Goal: Task Accomplishment & Management: Use online tool/utility

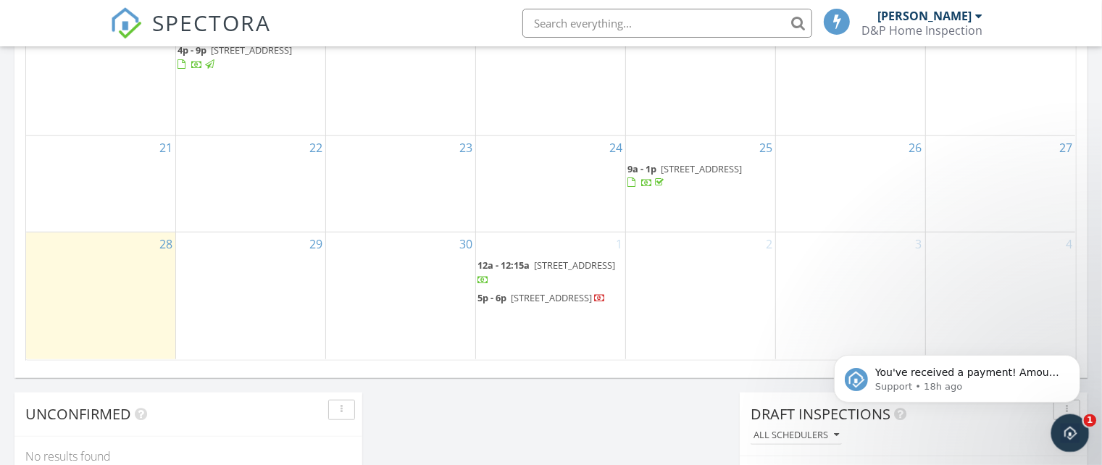
click at [1062, 433] on icon "Open Intercom Messenger" at bounding box center [1068, 431] width 24 height 24
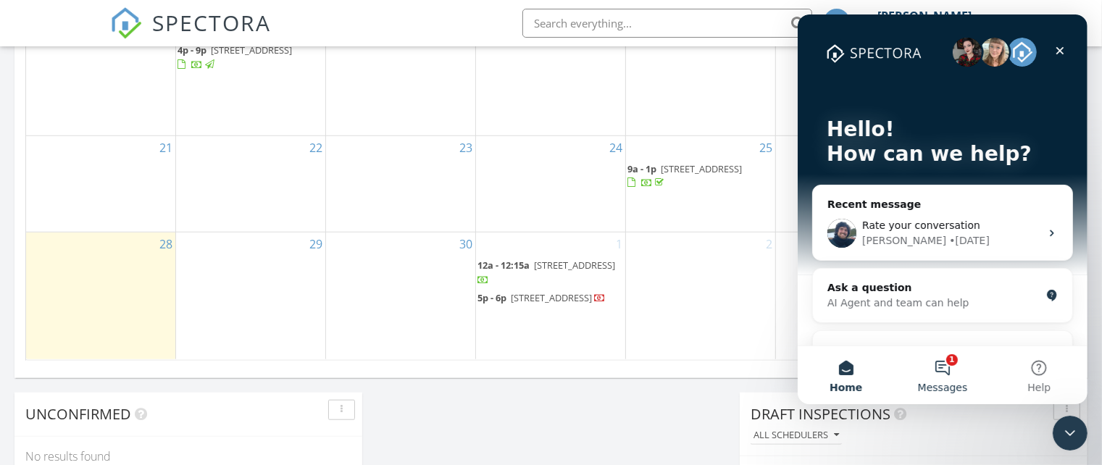
click at [944, 367] on button "1 Messages" at bounding box center [941, 375] width 96 height 58
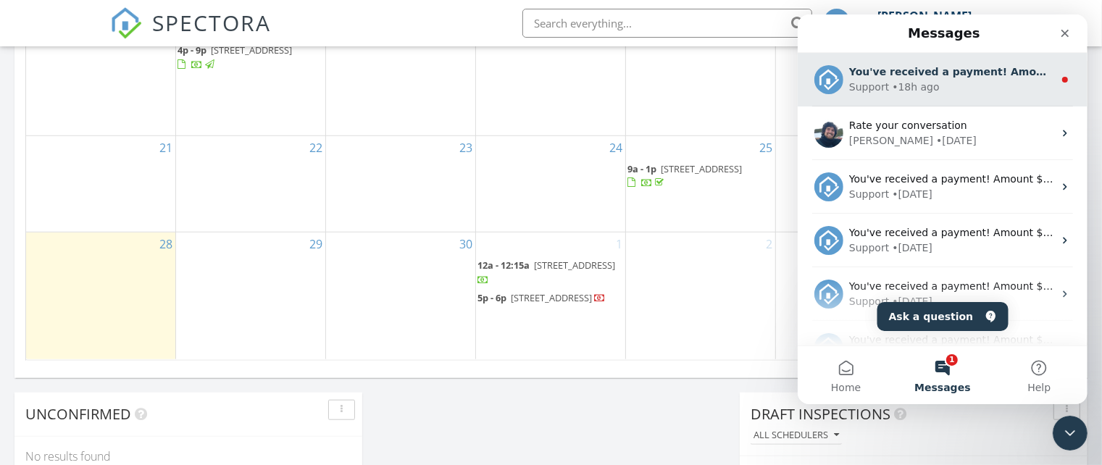
click at [916, 80] on div "• 18h ago" at bounding box center [914, 87] width 47 height 15
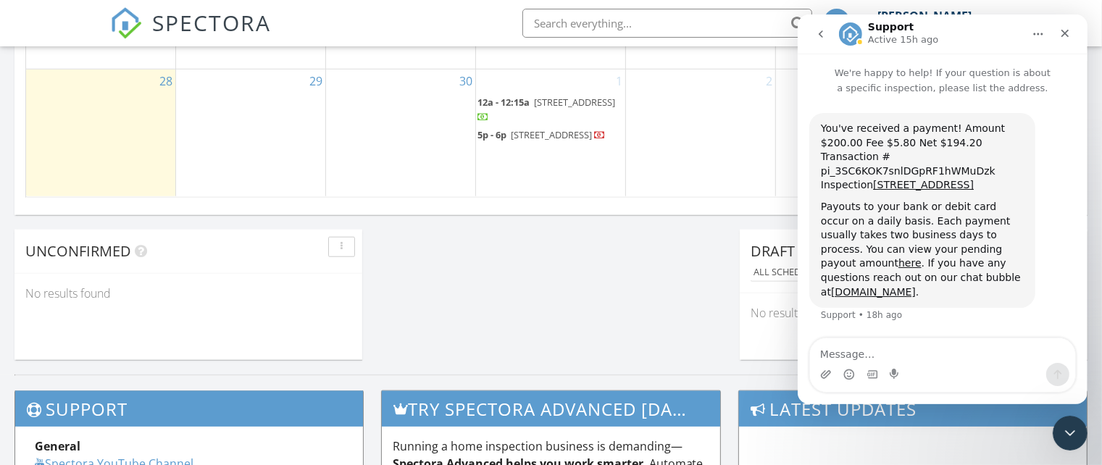
scroll to position [1143, 0]
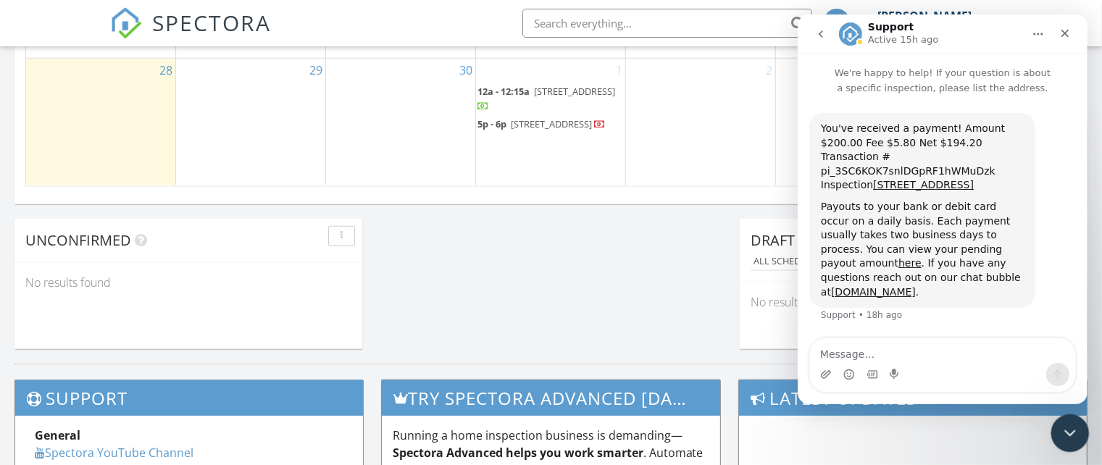
click at [1069, 437] on icon "Close Intercom Messenger" at bounding box center [1067, 430] width 17 height 17
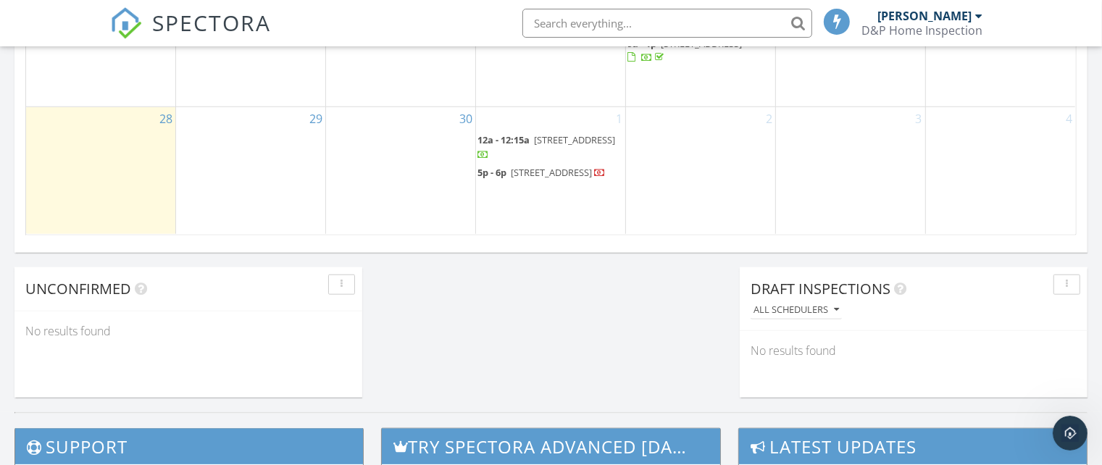
scroll to position [1088, 0]
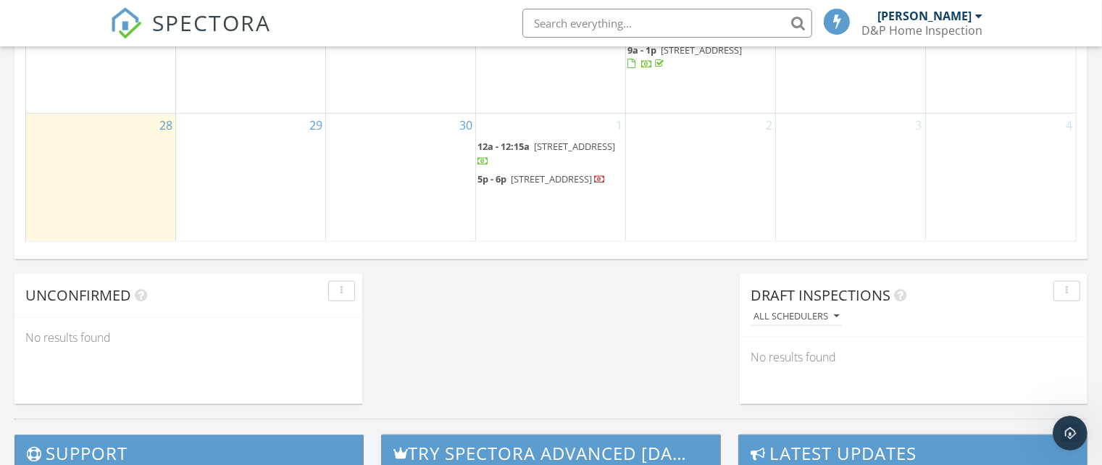
click at [888, 193] on div "3" at bounding box center [850, 177] width 149 height 126
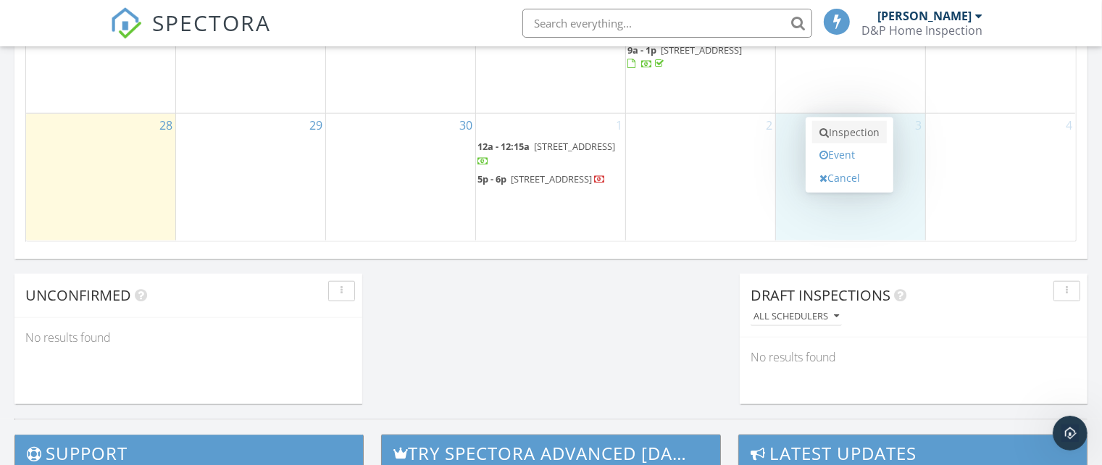
click at [867, 134] on link "Inspection" at bounding box center [849, 132] width 75 height 23
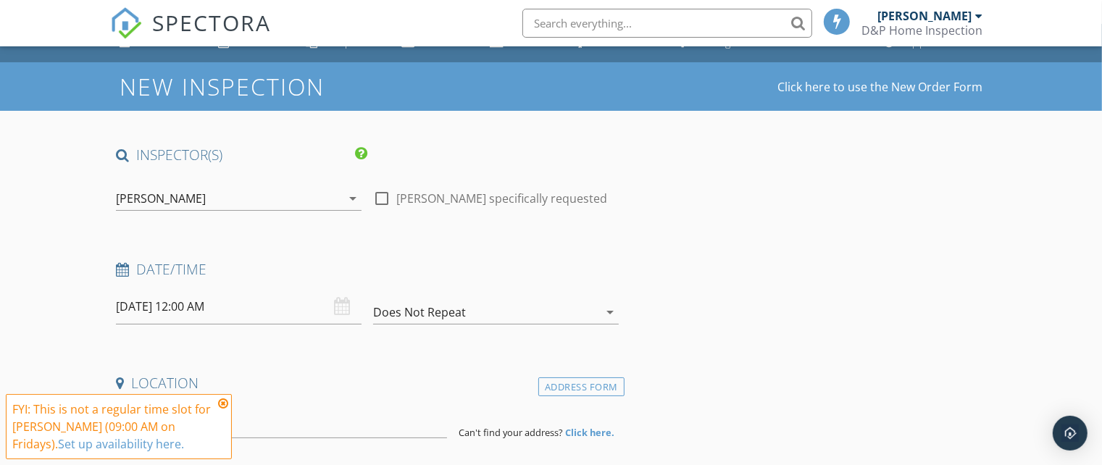
scroll to position [33, 0]
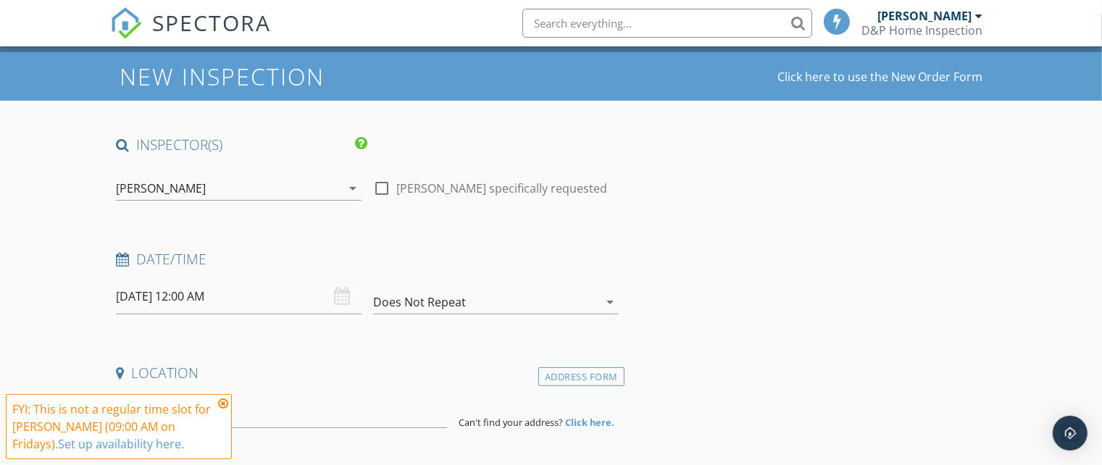
click at [225, 401] on icon at bounding box center [223, 404] width 10 height 12
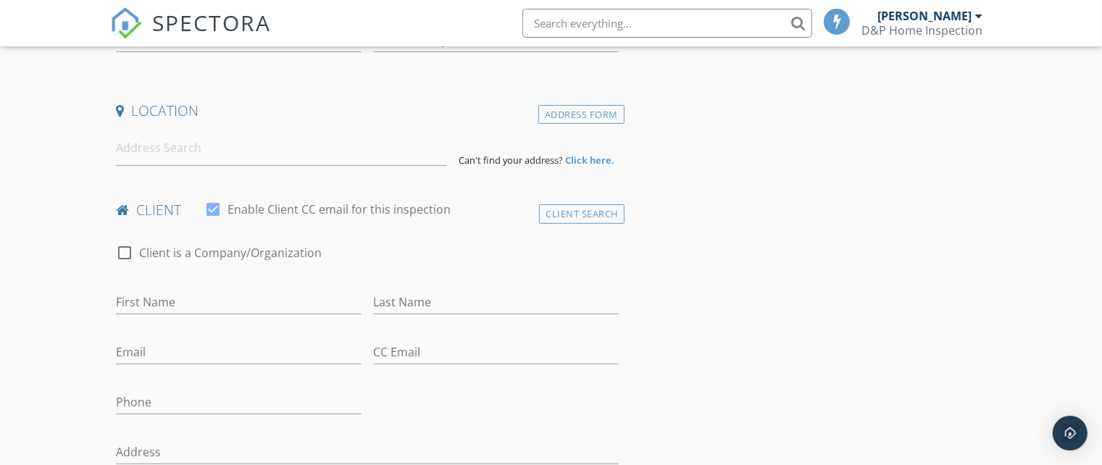
scroll to position [369, 0]
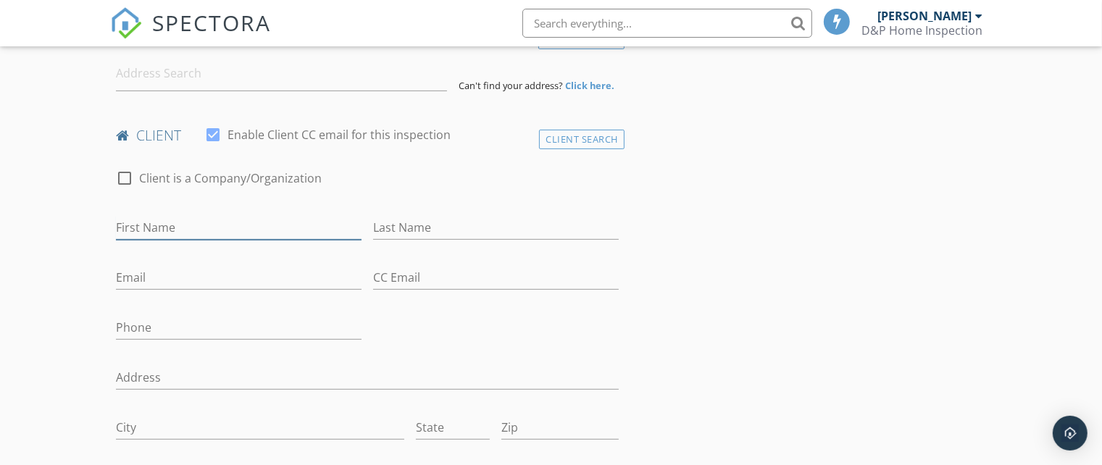
click at [218, 216] on input "First Name" at bounding box center [239, 228] width 246 height 24
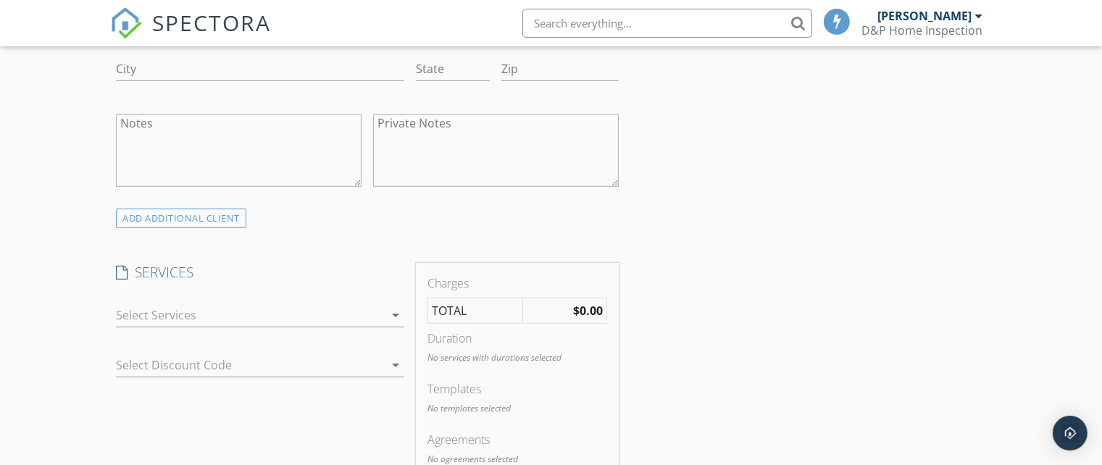
scroll to position [798, 0]
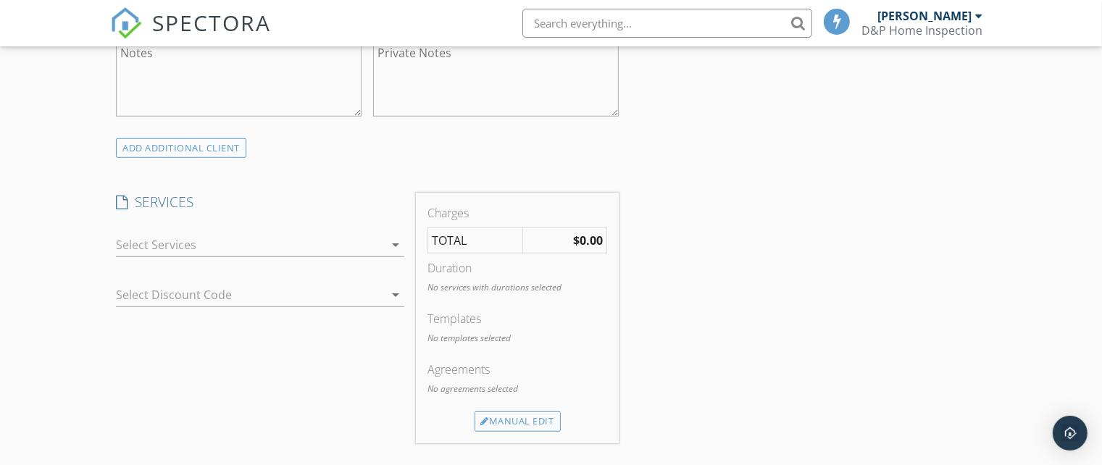
click at [207, 246] on div at bounding box center [250, 244] width 268 height 23
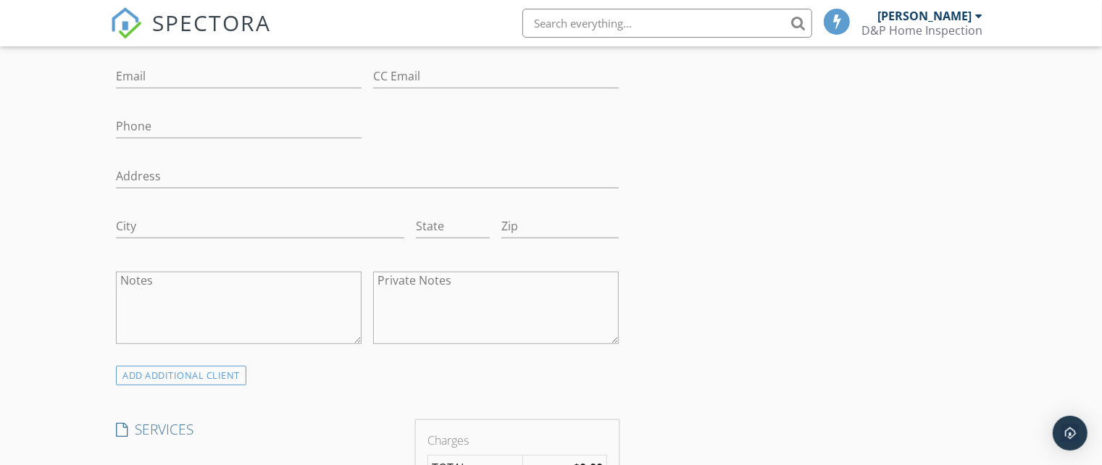
scroll to position [294, 0]
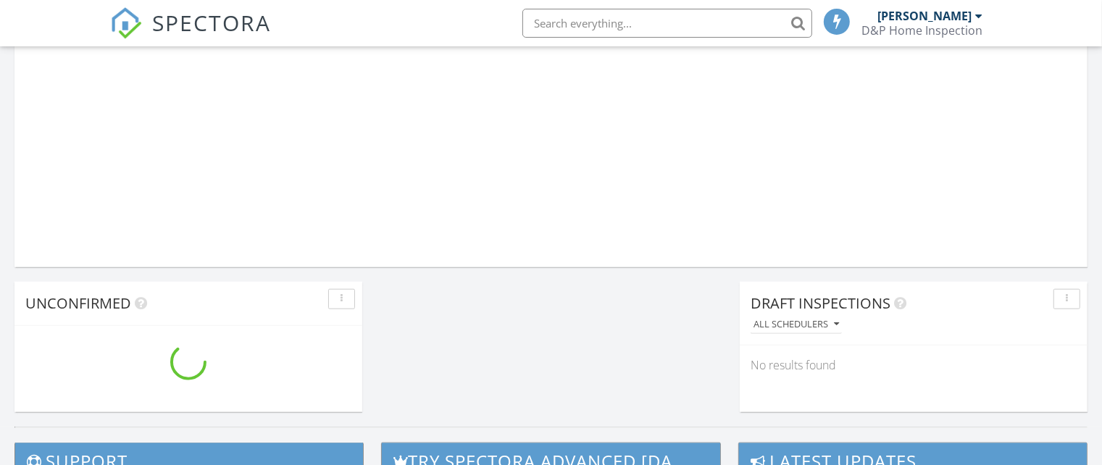
scroll to position [1346, 1130]
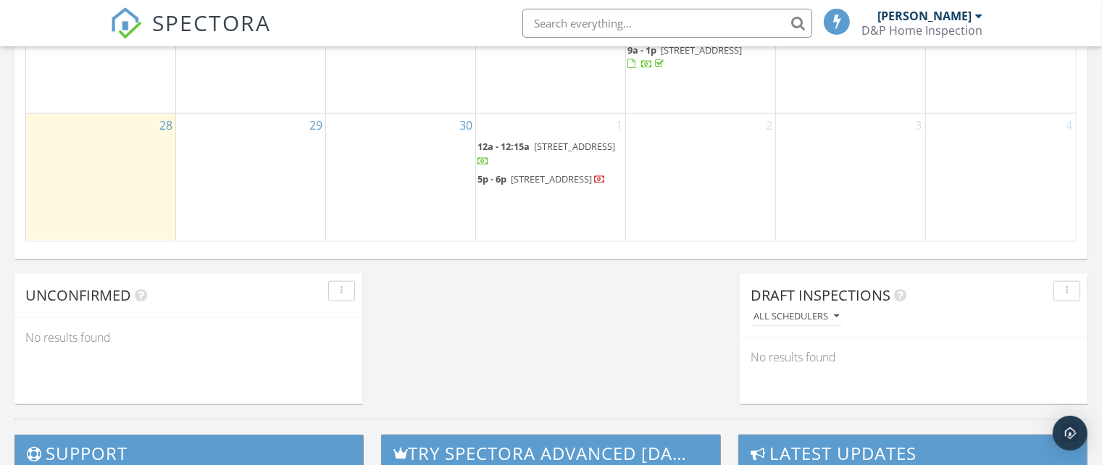
click at [876, 167] on div "3" at bounding box center [850, 177] width 149 height 126
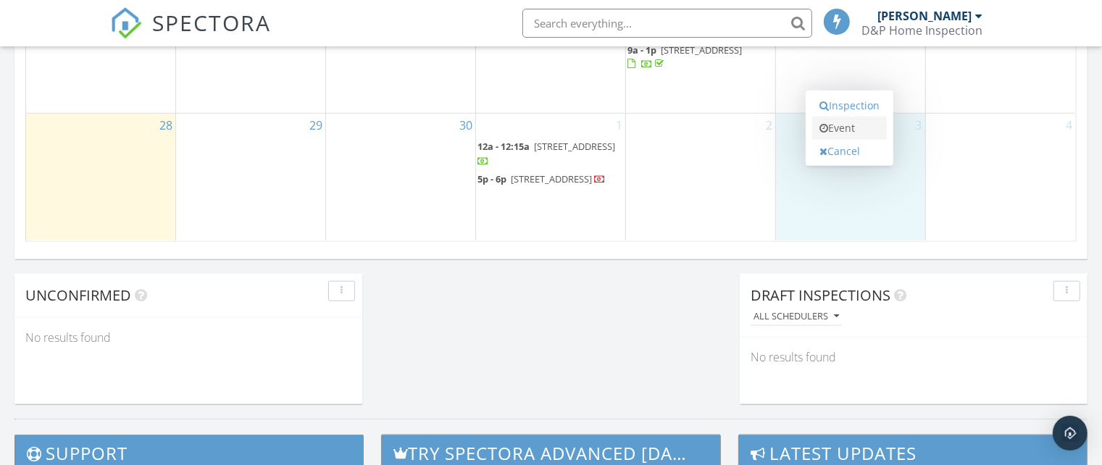
click at [846, 131] on link "Event" at bounding box center [849, 128] width 75 height 23
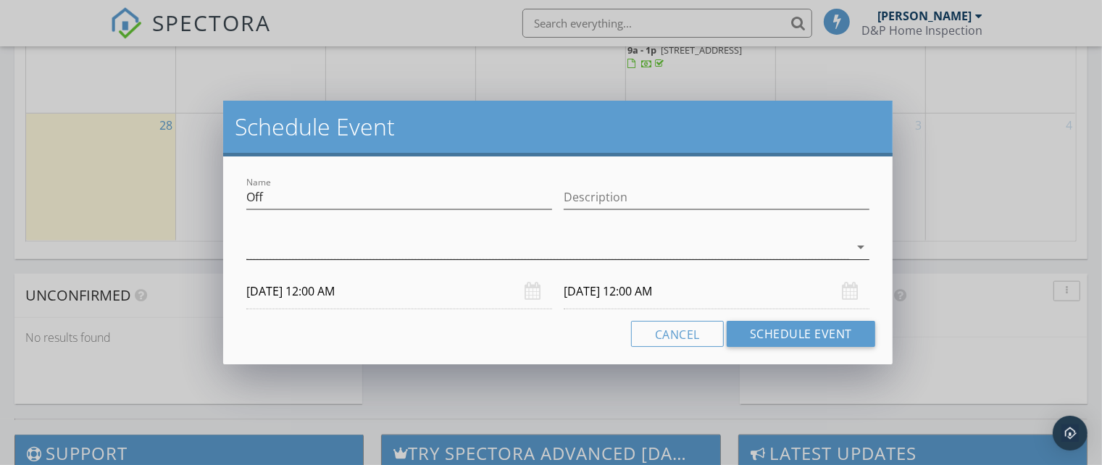
click at [562, 249] on div at bounding box center [547, 247] width 603 height 24
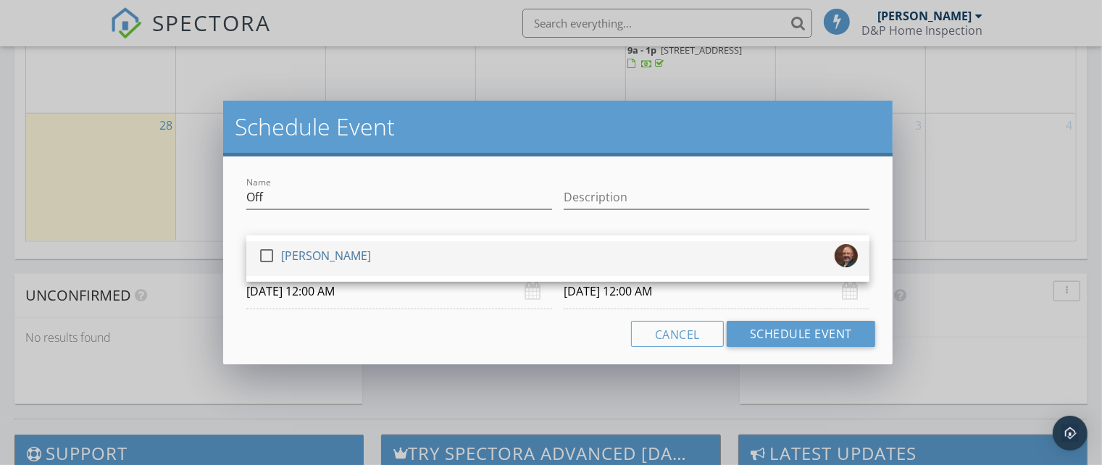
click at [264, 256] on div at bounding box center [266, 255] width 25 height 25
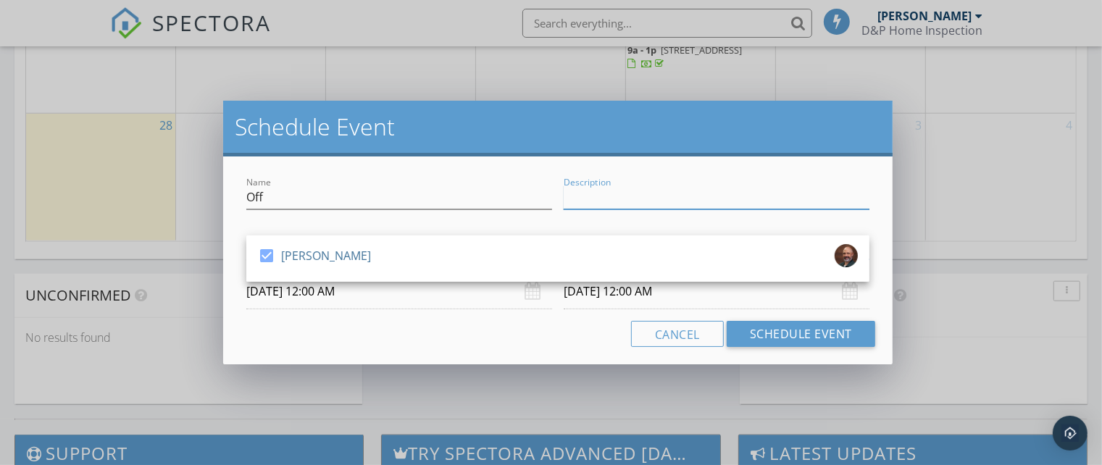
click at [603, 204] on input "Description" at bounding box center [716, 197] width 306 height 24
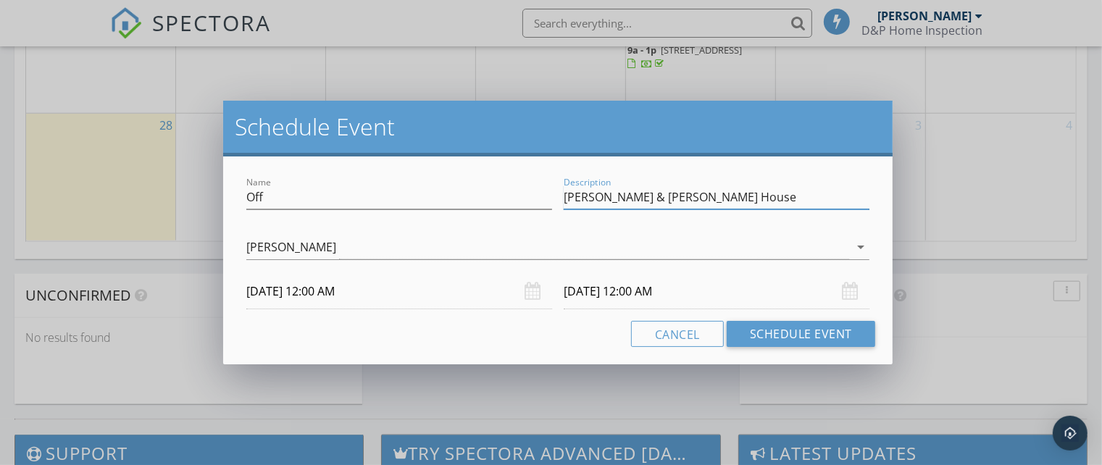
type input "Tom & Robin House"
click at [513, 339] on div "Cancel Schedule Event" at bounding box center [557, 334] width 634 height 26
click at [786, 347] on div "Name Off Description Tom & Robin House check_box Dirk Houglum Dirk Houglum arro…" at bounding box center [557, 260] width 669 height 208
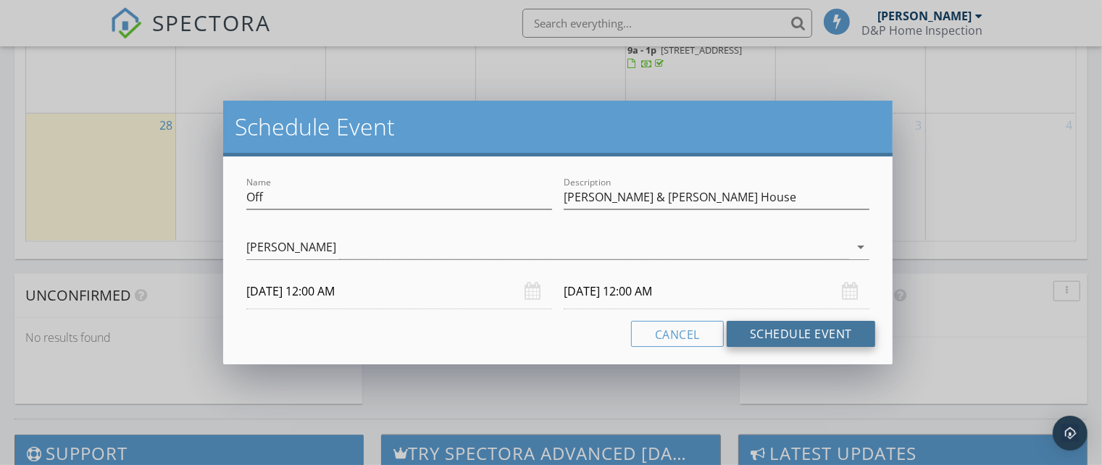
click at [775, 335] on button "Schedule Event" at bounding box center [800, 334] width 148 height 26
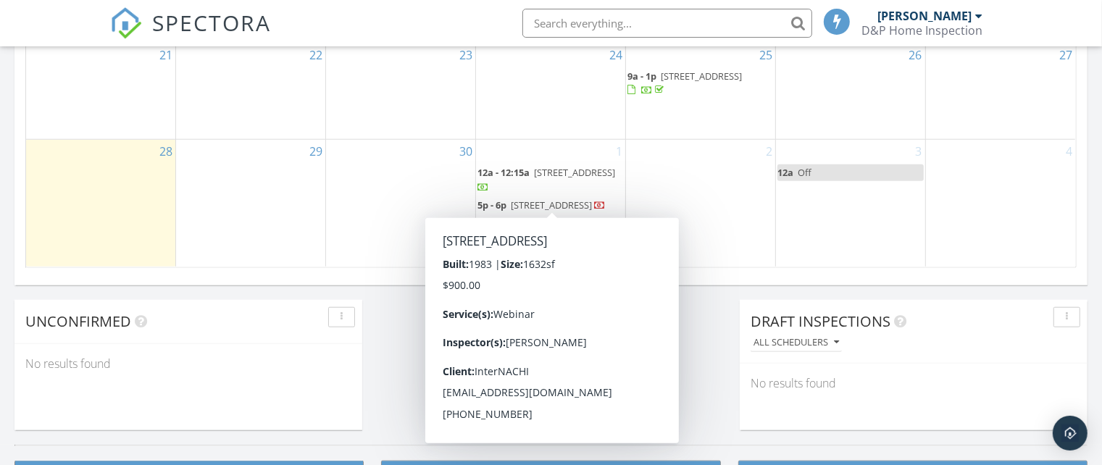
scroll to position [924, 0]
